Goal: Transaction & Acquisition: Purchase product/service

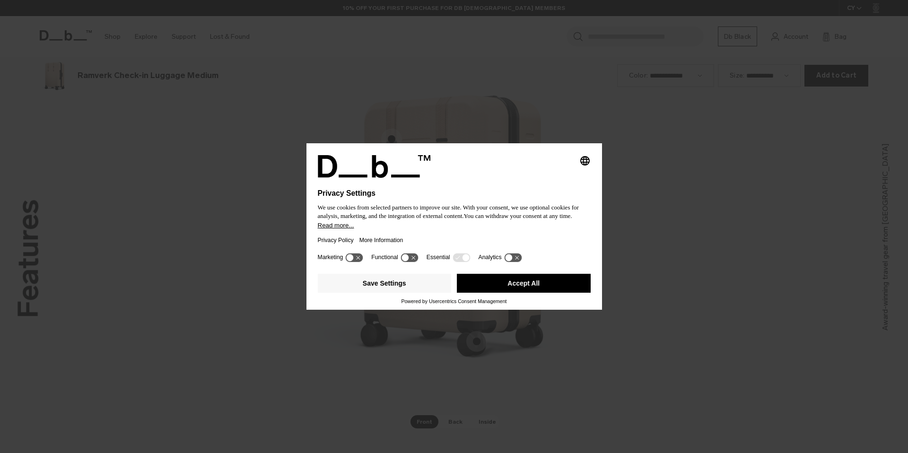
scroll to position [1359, 0]
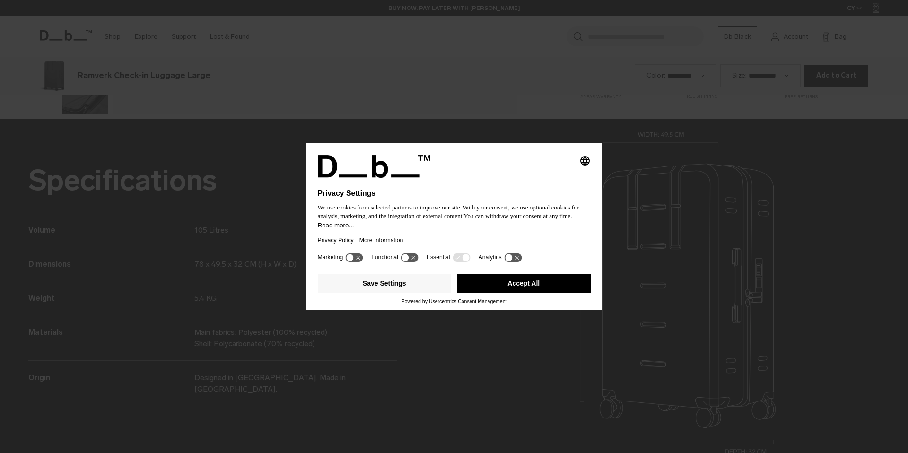
scroll to position [906, 0]
